Goal: Find specific page/section: Find specific page/section

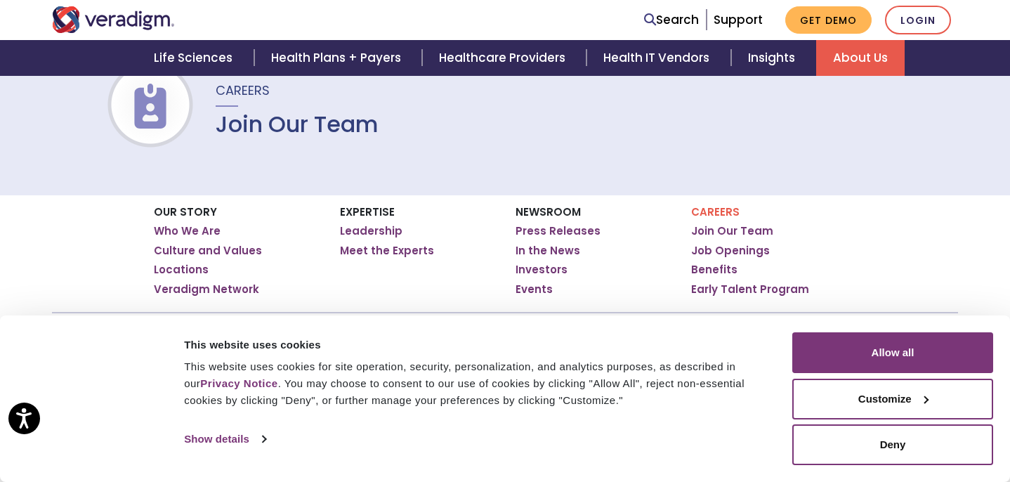
scroll to position [152, 0]
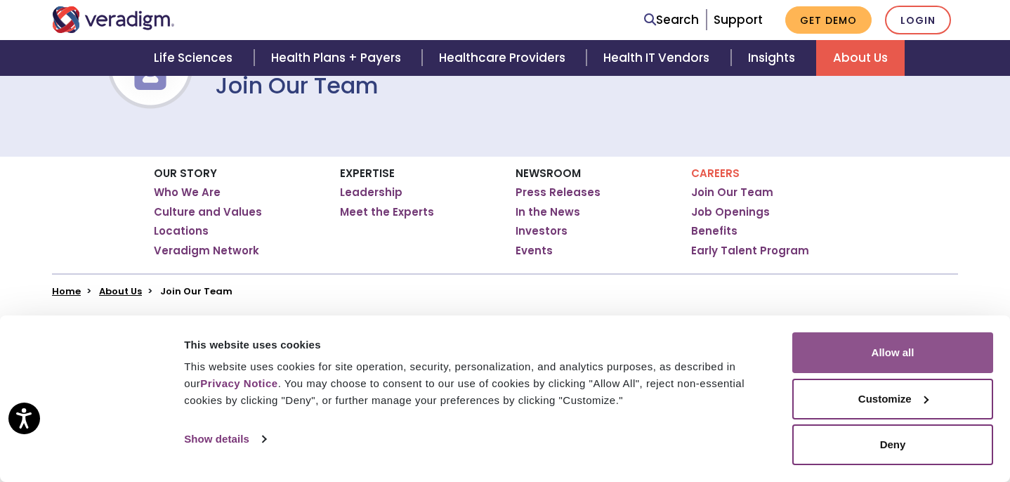
click at [910, 358] on button "Allow all" at bounding box center [892, 352] width 201 height 41
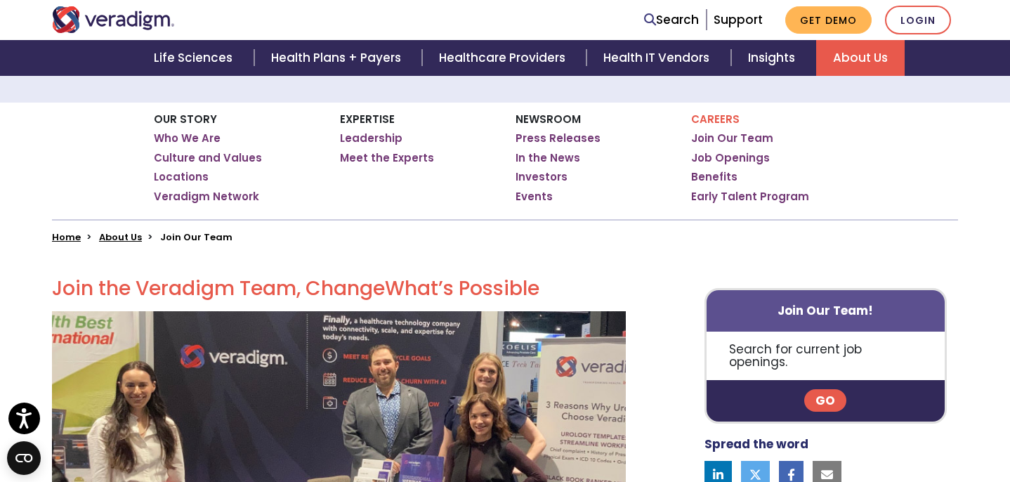
scroll to position [223, 0]
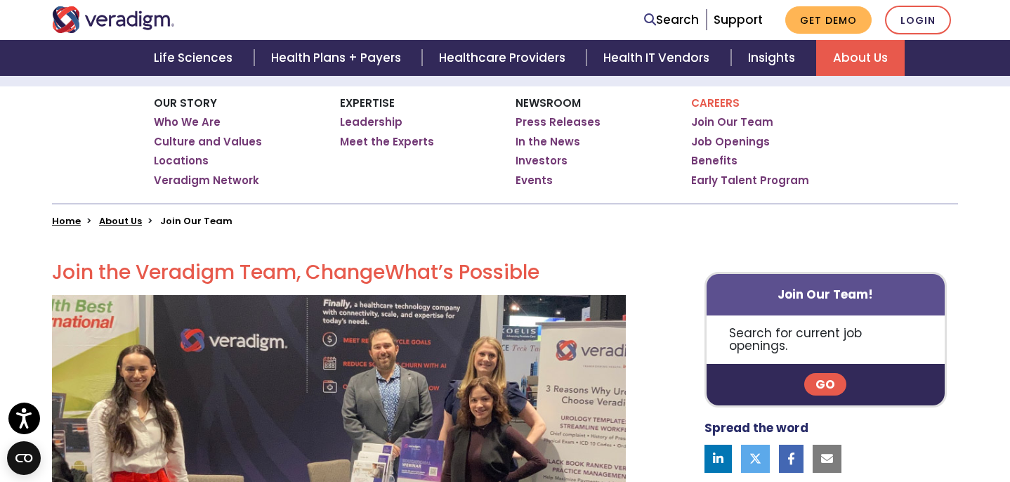
click at [830, 373] on link "Go" at bounding box center [825, 384] width 42 height 22
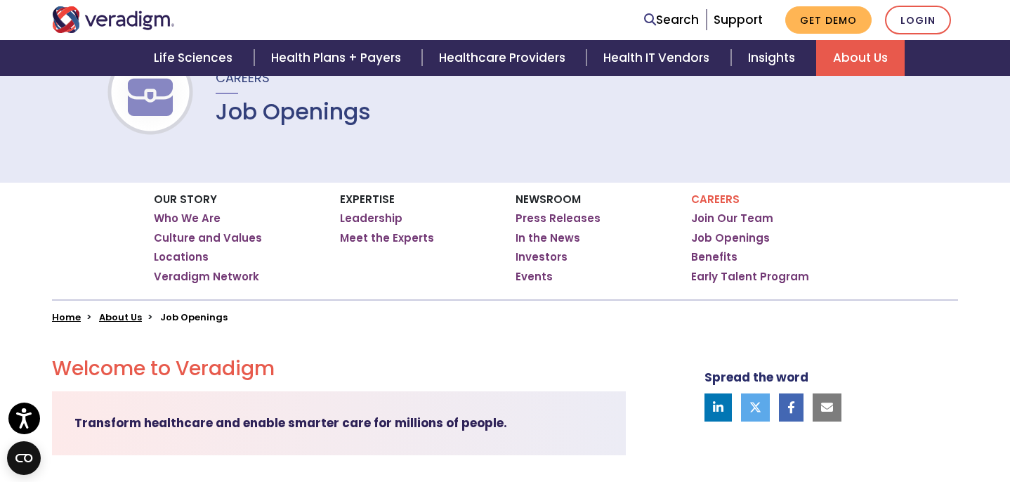
scroll to position [111, 0]
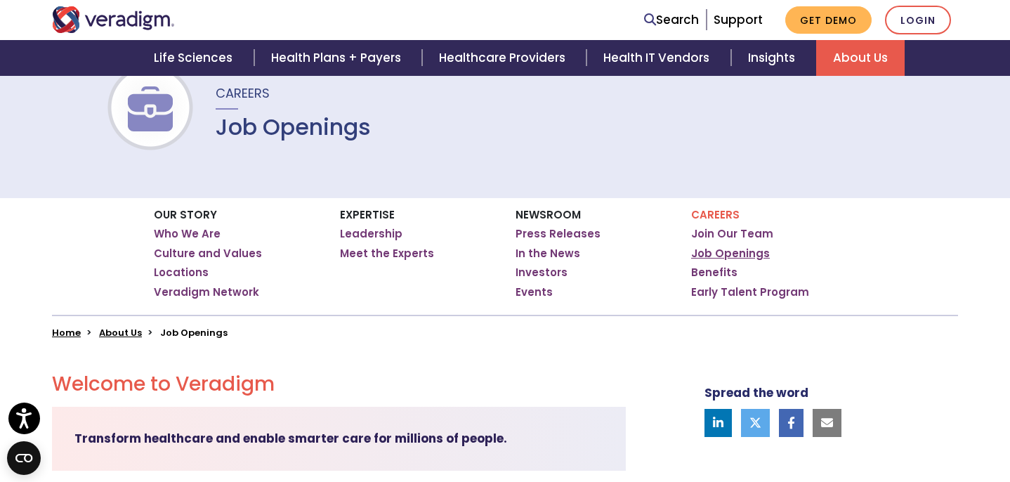
click at [714, 254] on link "Job Openings" at bounding box center [730, 254] width 79 height 14
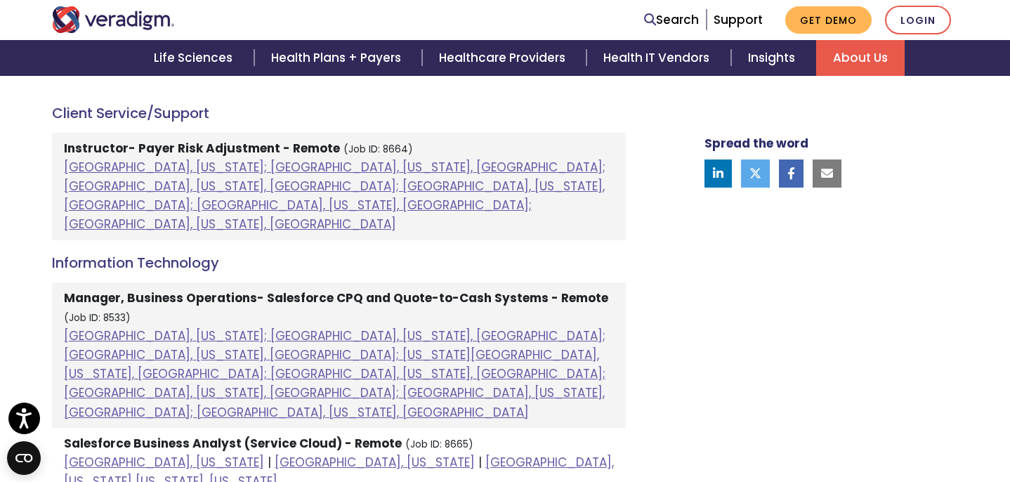
scroll to position [811, 0]
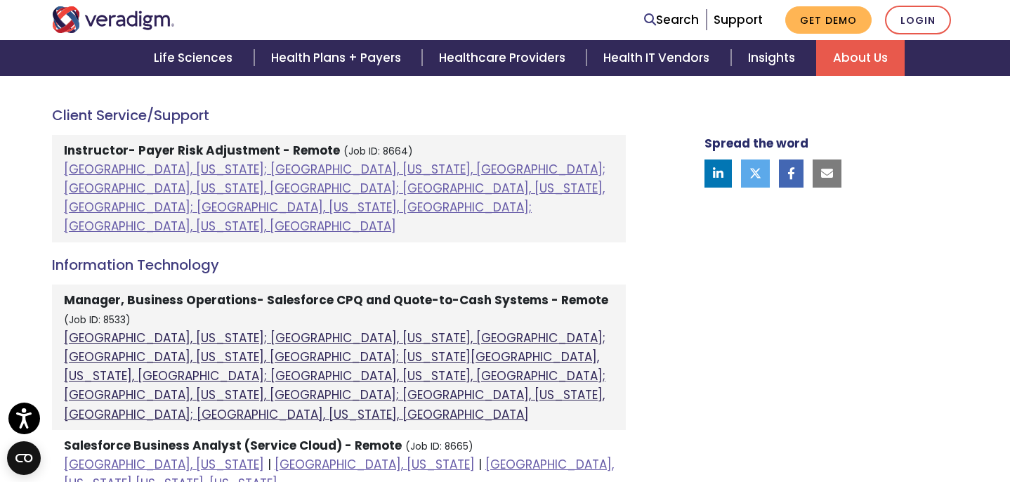
click at [449, 340] on link "[GEOGRAPHIC_DATA], [US_STATE]; [GEOGRAPHIC_DATA], [US_STATE], [GEOGRAPHIC_DATA]…" at bounding box center [335, 375] width 542 height 93
